Goal: Task Accomplishment & Management: Manage account settings

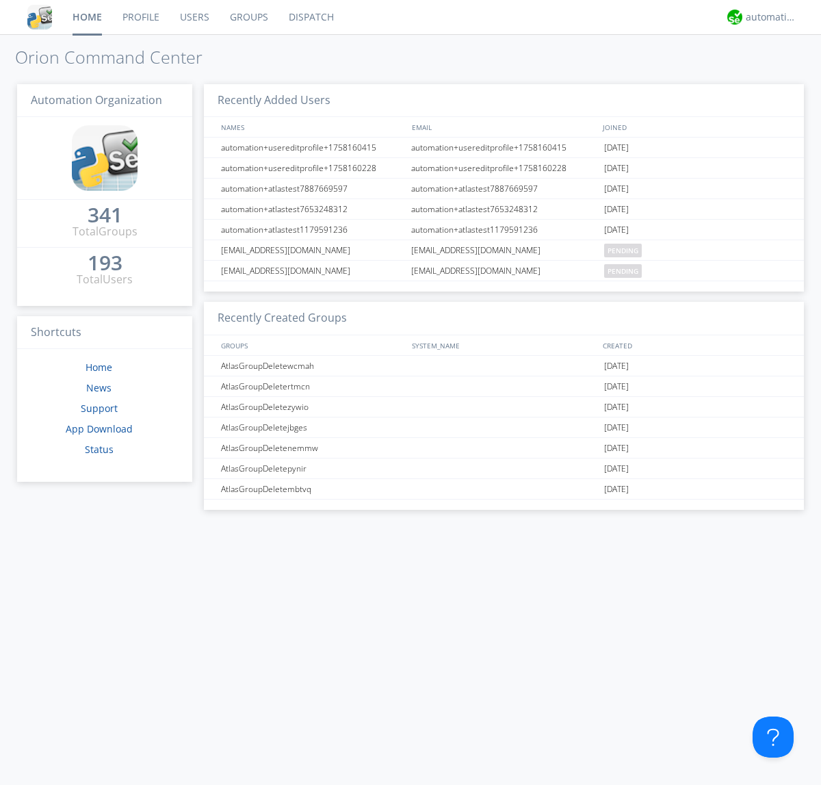
click at [248, 17] on link "Groups" at bounding box center [249, 17] width 59 height 34
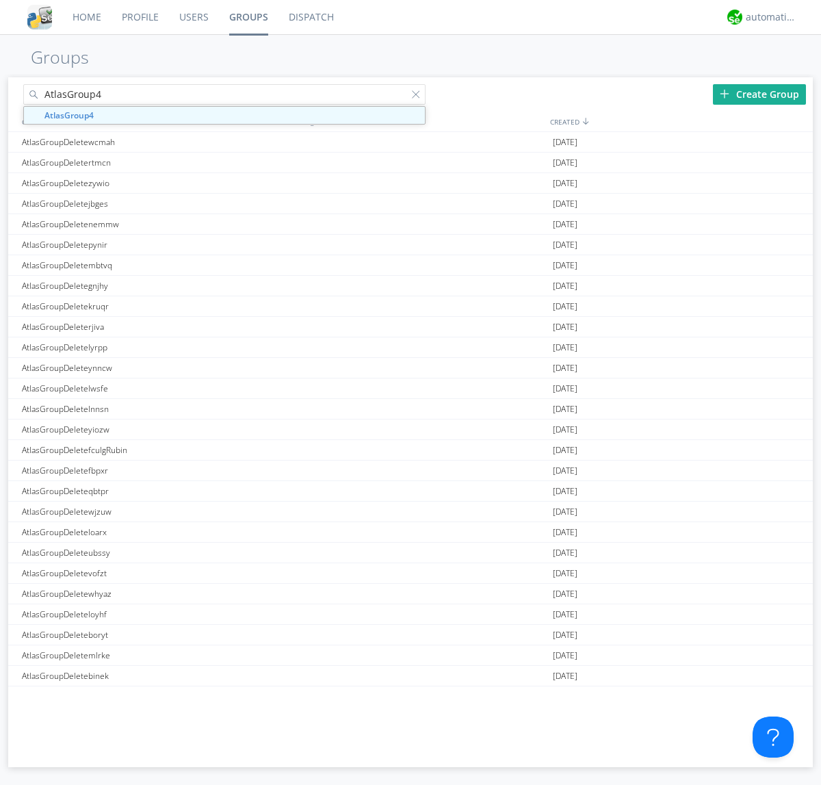
type input "AtlasGroup4"
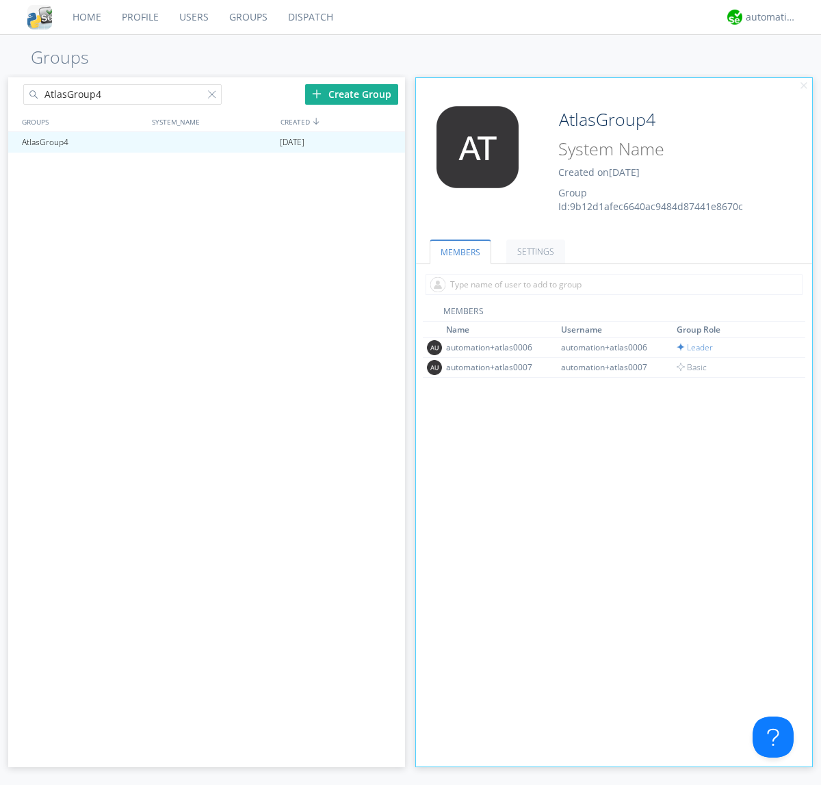
click at [534, 251] on link "SETTINGS" at bounding box center [535, 251] width 59 height 24
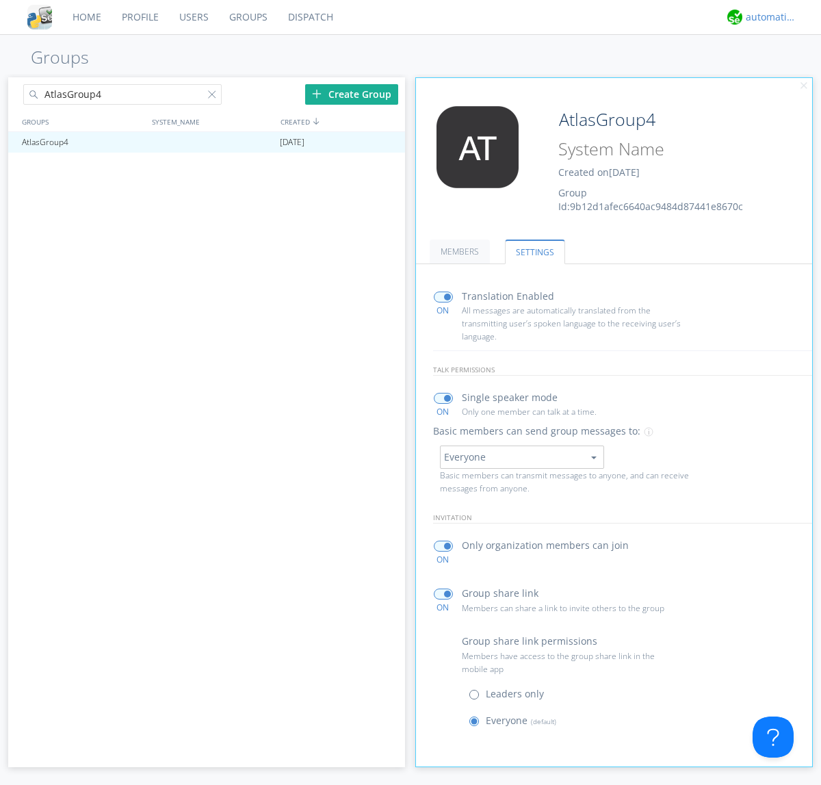
click at [767, 17] on div "automation+atlas" at bounding box center [771, 17] width 51 height 14
click at [778, 72] on div "Log Out" at bounding box center [778, 72] width 70 height 25
